Goal: Find specific page/section: Find specific page/section

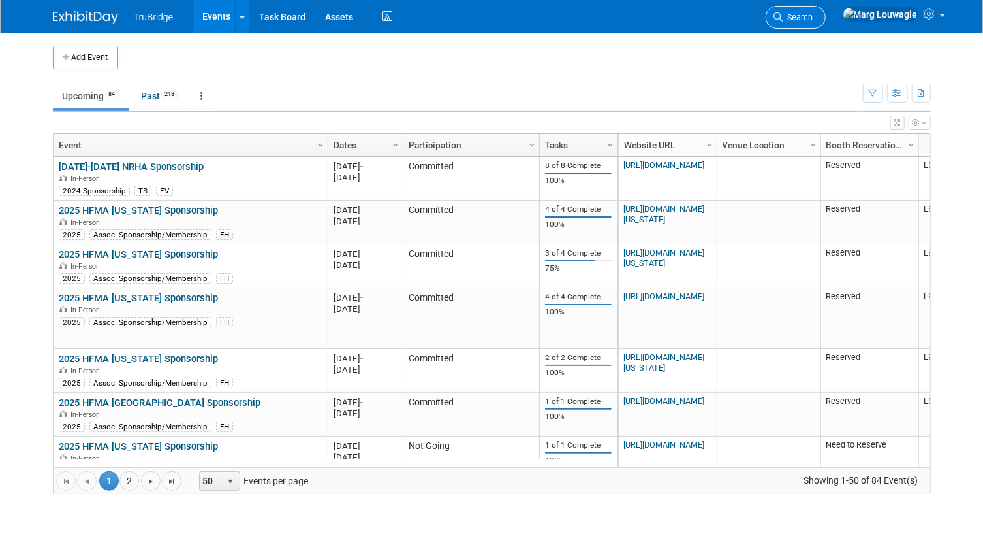
click at [814, 14] on span "Search" at bounding box center [799, 17] width 30 height 10
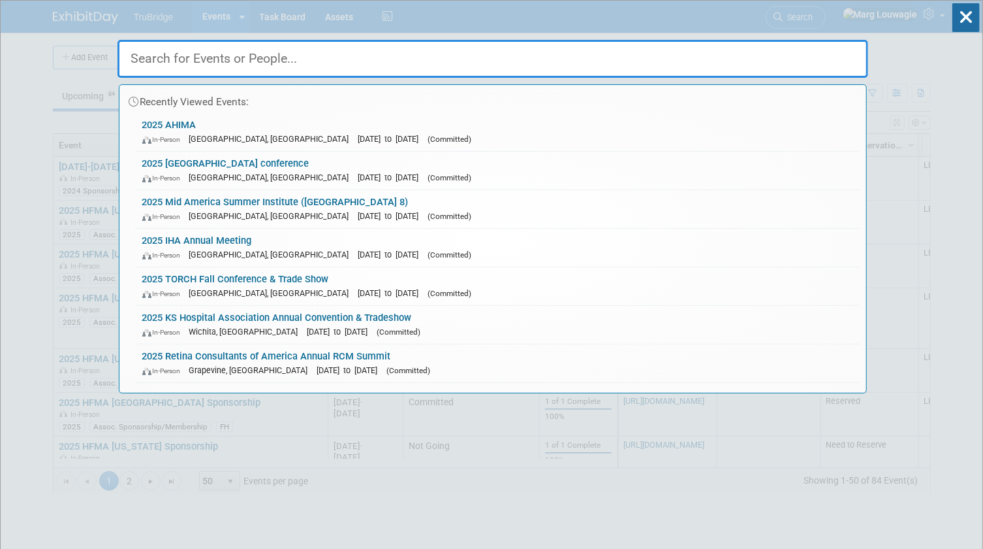
click at [808, 48] on input "text" at bounding box center [493, 59] width 751 height 38
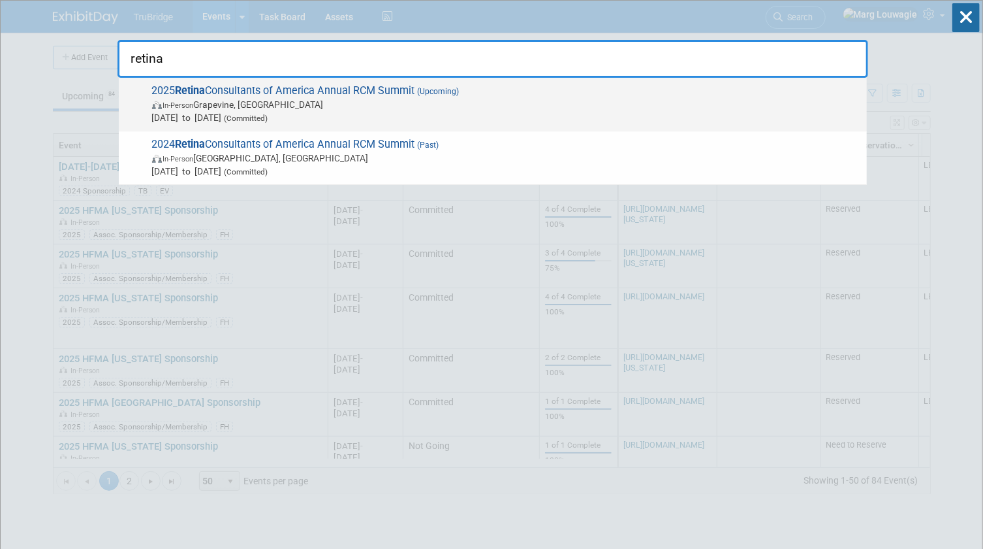
type input "retina"
click at [340, 110] on span "In-Person Grapevine, [GEOGRAPHIC_DATA]" at bounding box center [506, 104] width 709 height 13
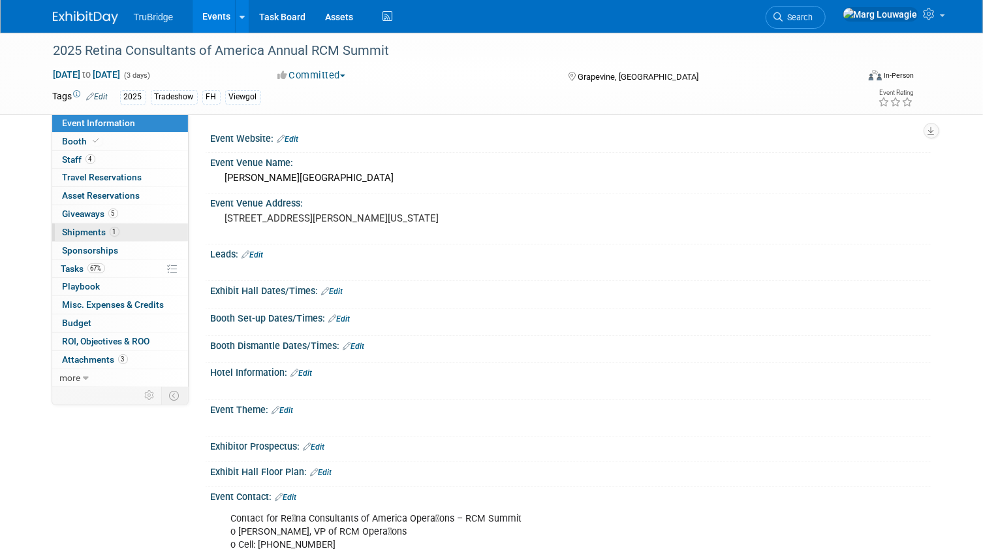
click at [110, 231] on span "1" at bounding box center [115, 232] width 10 height 10
